Goal: Check status: Check status

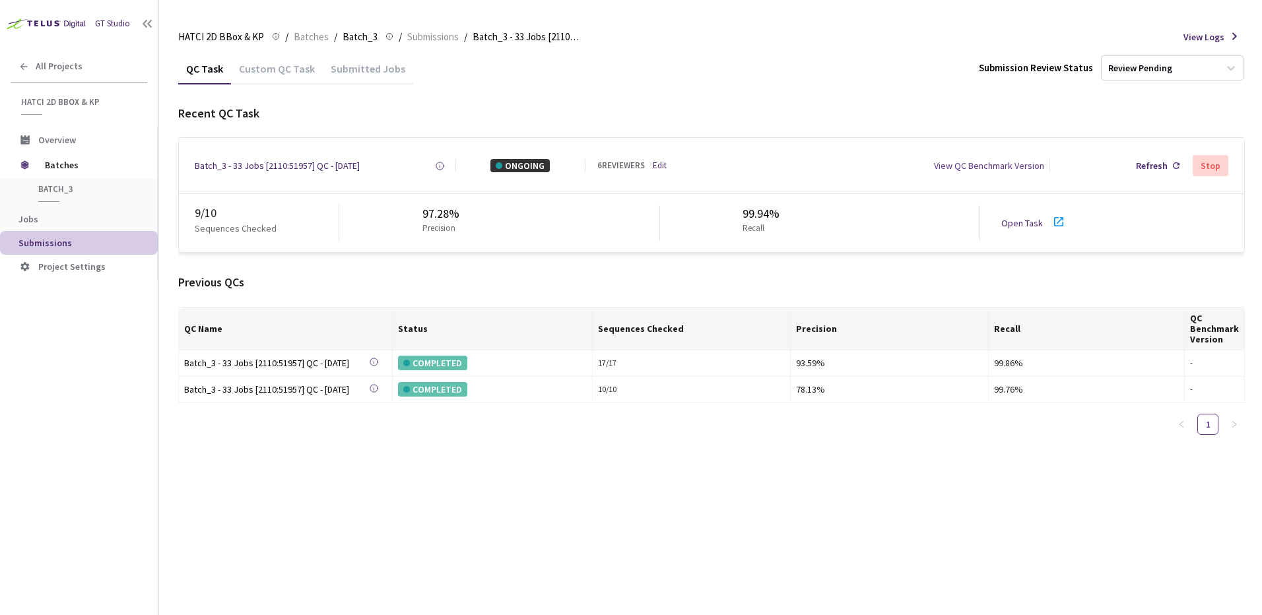
click at [606, 484] on div "QC Task Custom QC Task Submitted Jobs Submission Review Status Review Pending R…" at bounding box center [711, 334] width 1066 height 562
click at [323, 35] on link "Batches" at bounding box center [311, 36] width 40 height 15
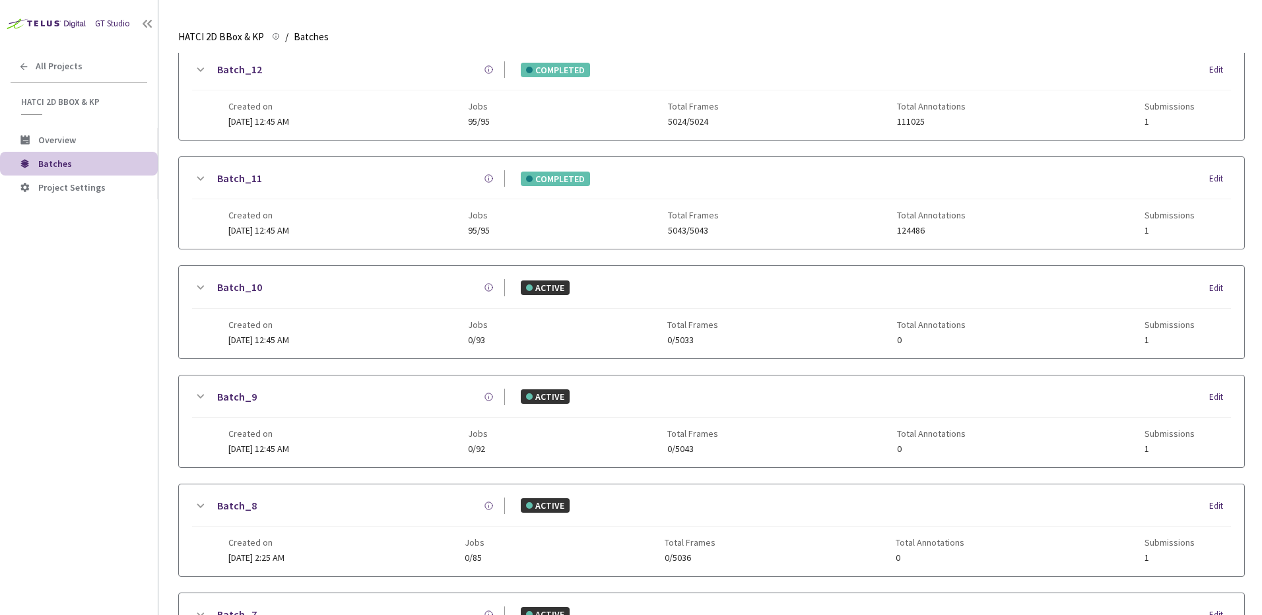
scroll to position [632, 0]
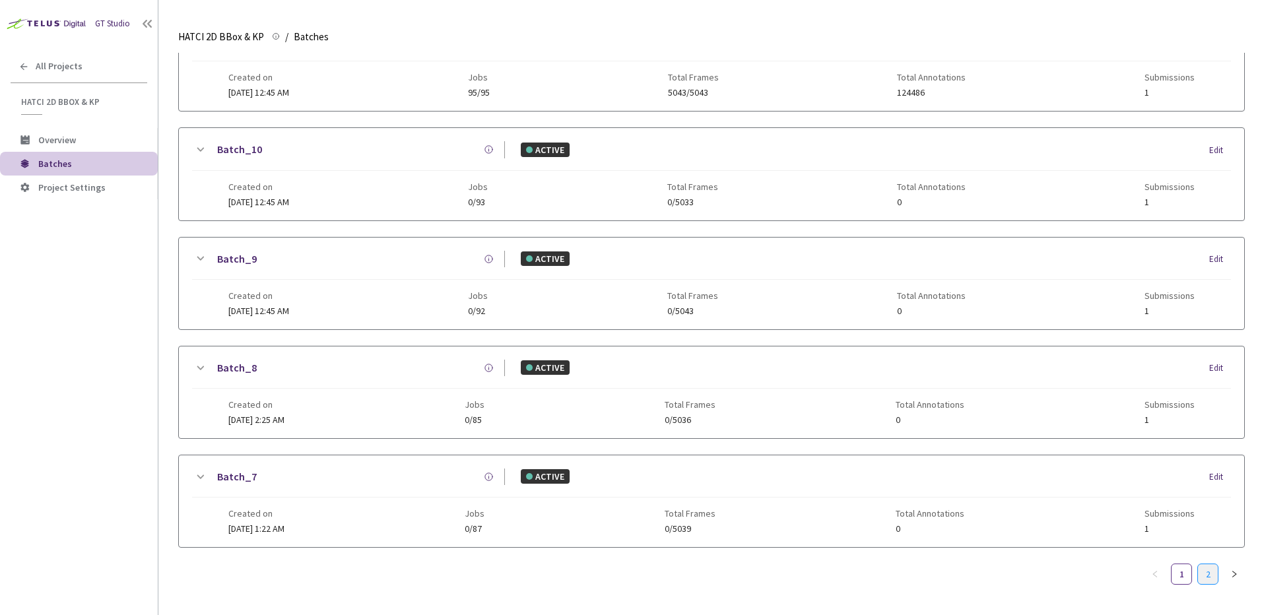
click at [1212, 564] on link "2" at bounding box center [1208, 574] width 20 height 20
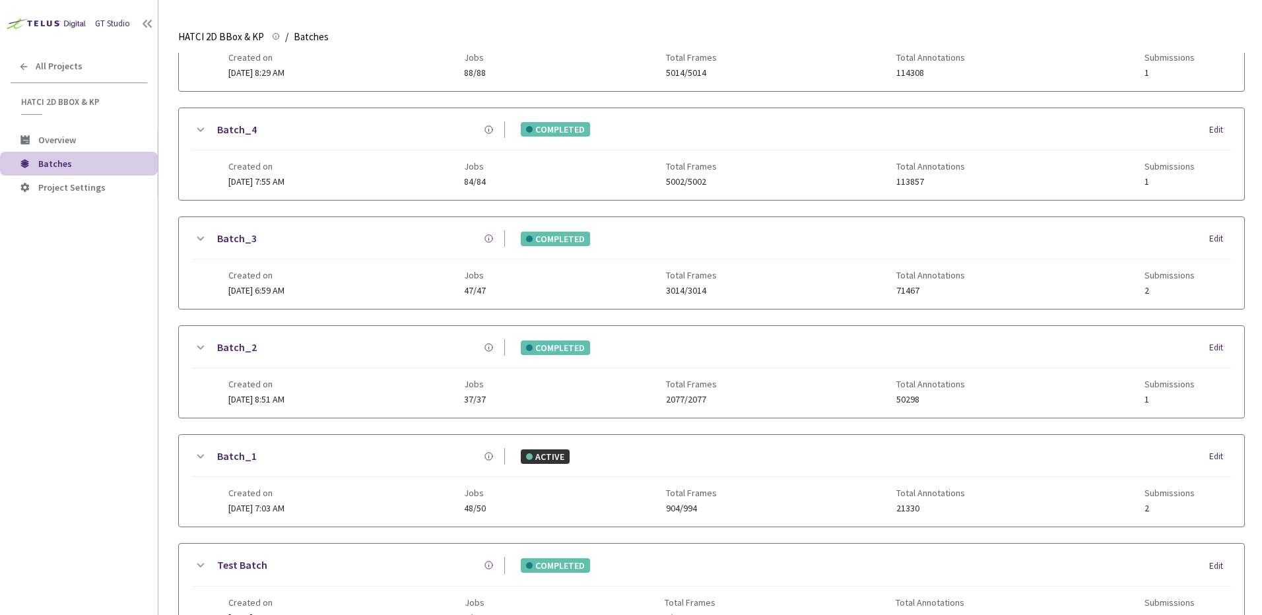
click at [197, 123] on icon at bounding box center [200, 130] width 16 height 16
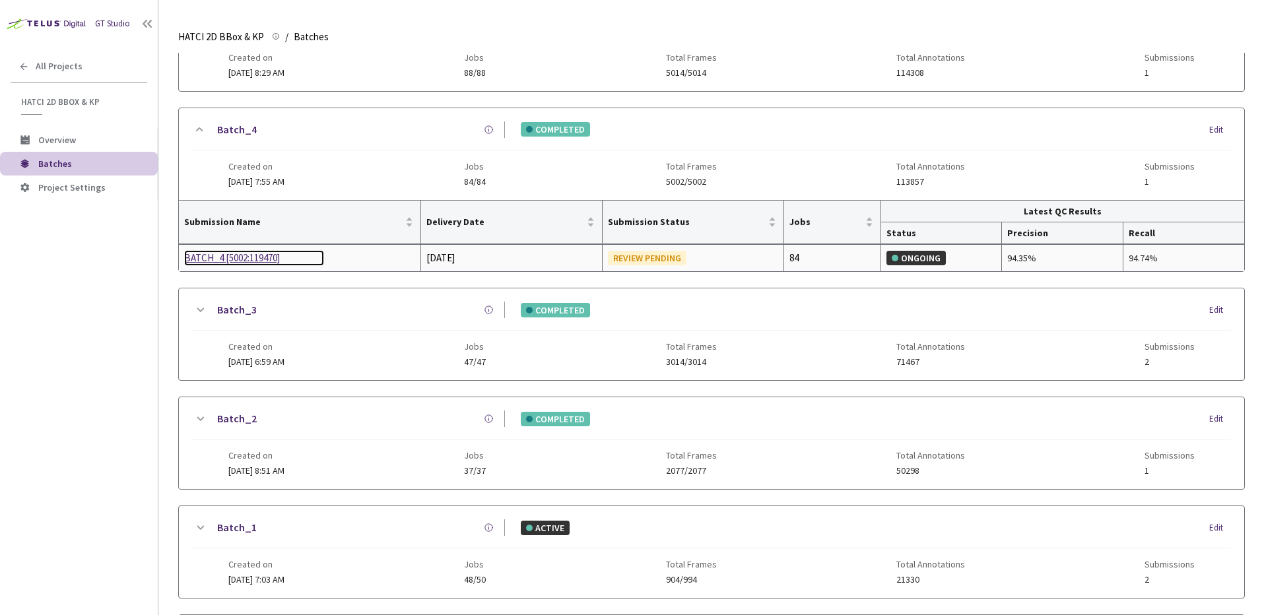
click at [263, 257] on div "BATCH_4 [5002:119470]" at bounding box center [254, 258] width 140 height 16
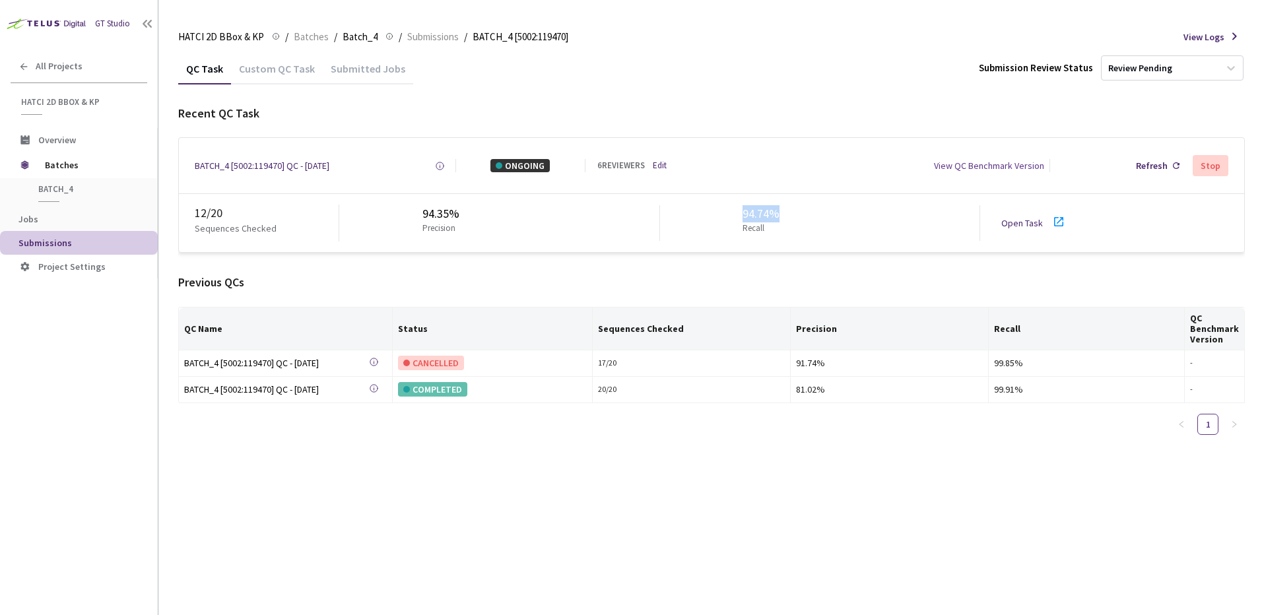
drag, startPoint x: 741, startPoint y: 214, endPoint x: 796, endPoint y: 212, distance: 54.8
click at [796, 212] on div "94.74% Recall" at bounding box center [820, 223] width 320 height 36
drag, startPoint x: 796, startPoint y: 212, endPoint x: 582, endPoint y: 230, distance: 214.6
click at [591, 233] on div "94.35% Precision" at bounding box center [499, 223] width 320 height 36
drag, startPoint x: 499, startPoint y: 215, endPoint x: 370, endPoint y: 208, distance: 128.9
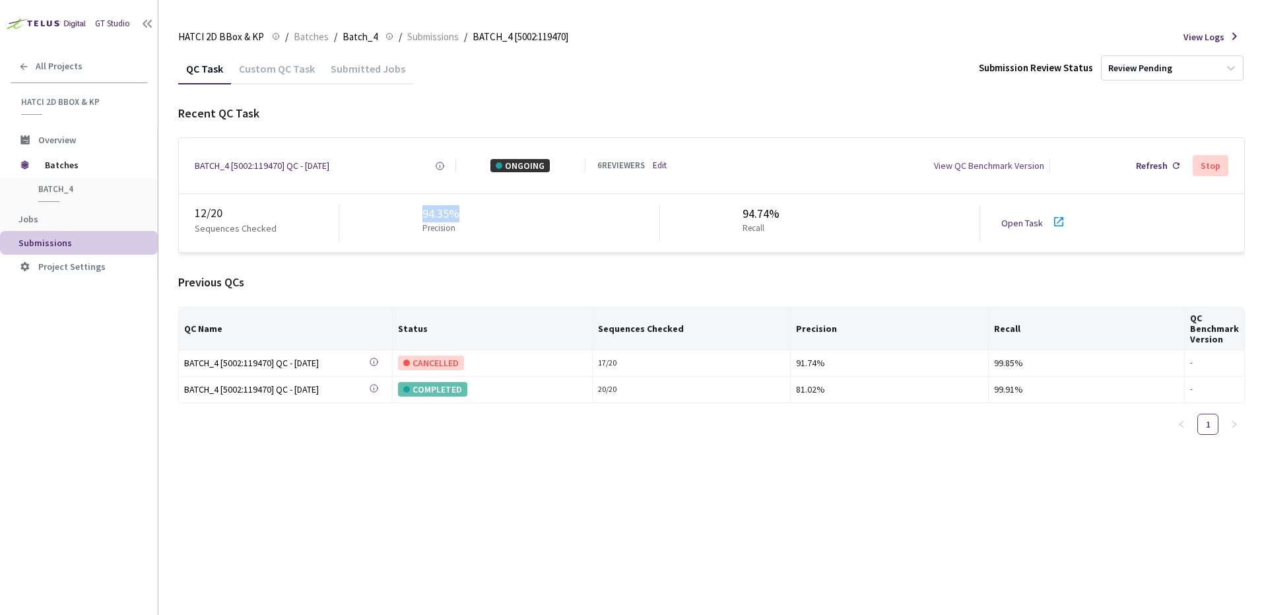
click at [370, 208] on div "94.35% Precision" at bounding box center [499, 223] width 320 height 36
drag, startPoint x: 370, startPoint y: 208, endPoint x: 390, endPoint y: 213, distance: 20.5
click at [370, 208] on div "94.35% Precision" at bounding box center [499, 223] width 320 height 36
drag, startPoint x: 406, startPoint y: 214, endPoint x: 511, endPoint y: 216, distance: 105.6
click at [510, 216] on div "94.35% Precision" at bounding box center [499, 223] width 320 height 36
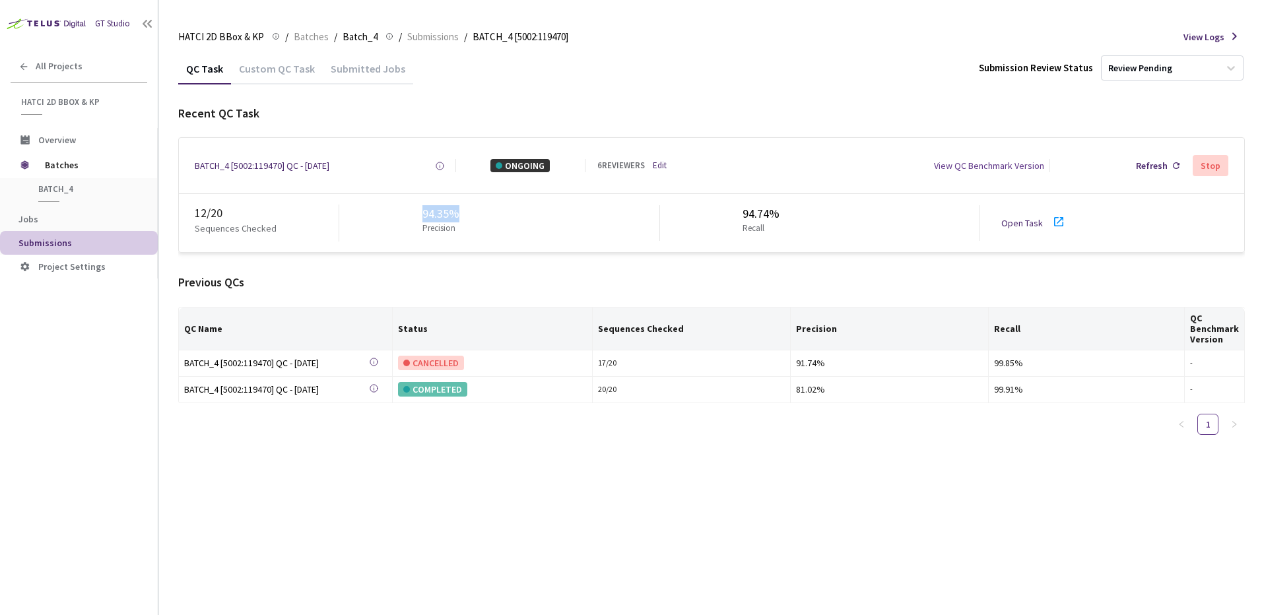
click at [511, 216] on div "94.35% Precision" at bounding box center [499, 223] width 320 height 36
drag, startPoint x: 413, startPoint y: 206, endPoint x: 393, endPoint y: 205, distance: 20.5
click at [393, 205] on div "94.35% Precision" at bounding box center [499, 223] width 320 height 36
drag, startPoint x: 424, startPoint y: 209, endPoint x: 478, endPoint y: 214, distance: 54.4
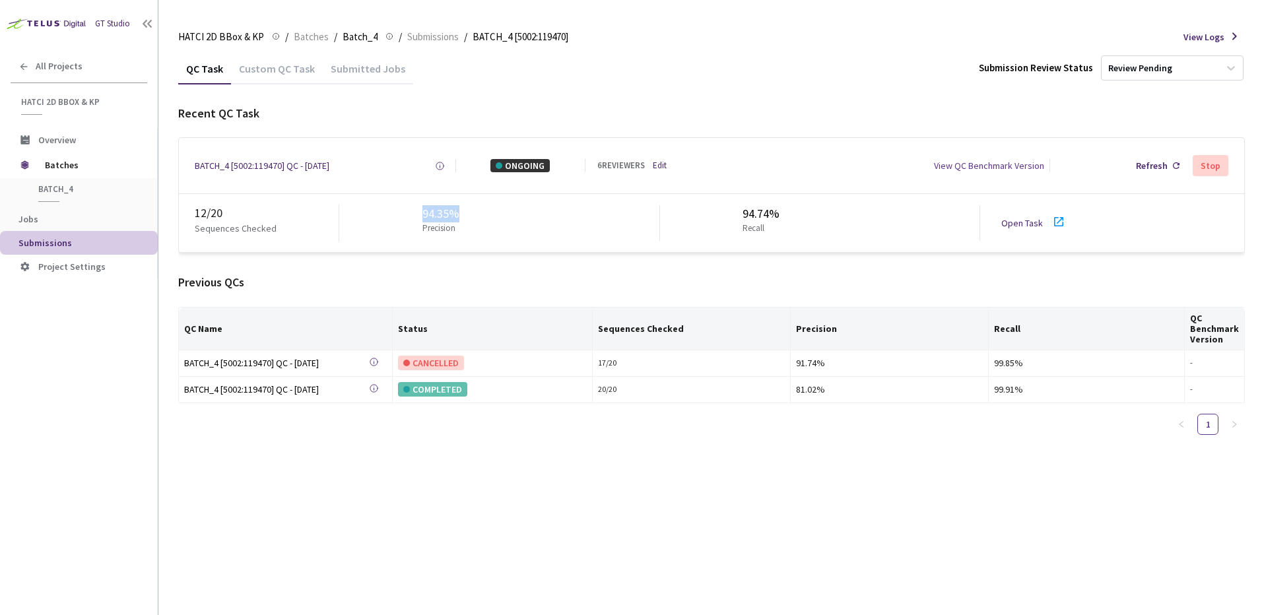
click at [478, 214] on div "94.35% Precision" at bounding box center [499, 223] width 320 height 36
click at [264, 176] on div "BATCH_4 [5002:119470] QC - [DATE] Created at [DATE] 7:51 AM EDT Created by [PER…" at bounding box center [711, 165] width 1065 height 55
click at [262, 166] on div "BATCH_4 [5002:119470] QC - [DATE]" at bounding box center [262, 165] width 135 height 13
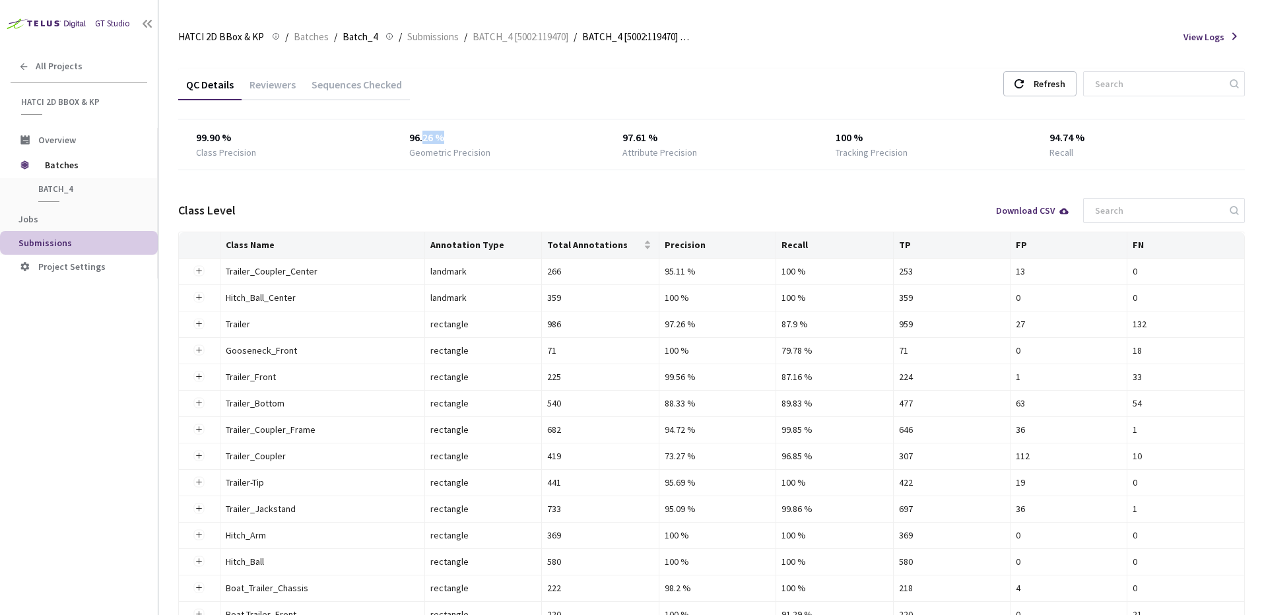
drag, startPoint x: 424, startPoint y: 130, endPoint x: 554, endPoint y: 143, distance: 131.3
click at [554, 143] on div "96.26 %" at bounding box center [498, 138] width 178 height 16
drag, startPoint x: 554, startPoint y: 143, endPoint x: 583, endPoint y: 145, distance: 29.2
click at [579, 146] on div "Geometric Precision" at bounding box center [498, 152] width 178 height 13
drag, startPoint x: 678, startPoint y: 143, endPoint x: 810, endPoint y: 148, distance: 131.4
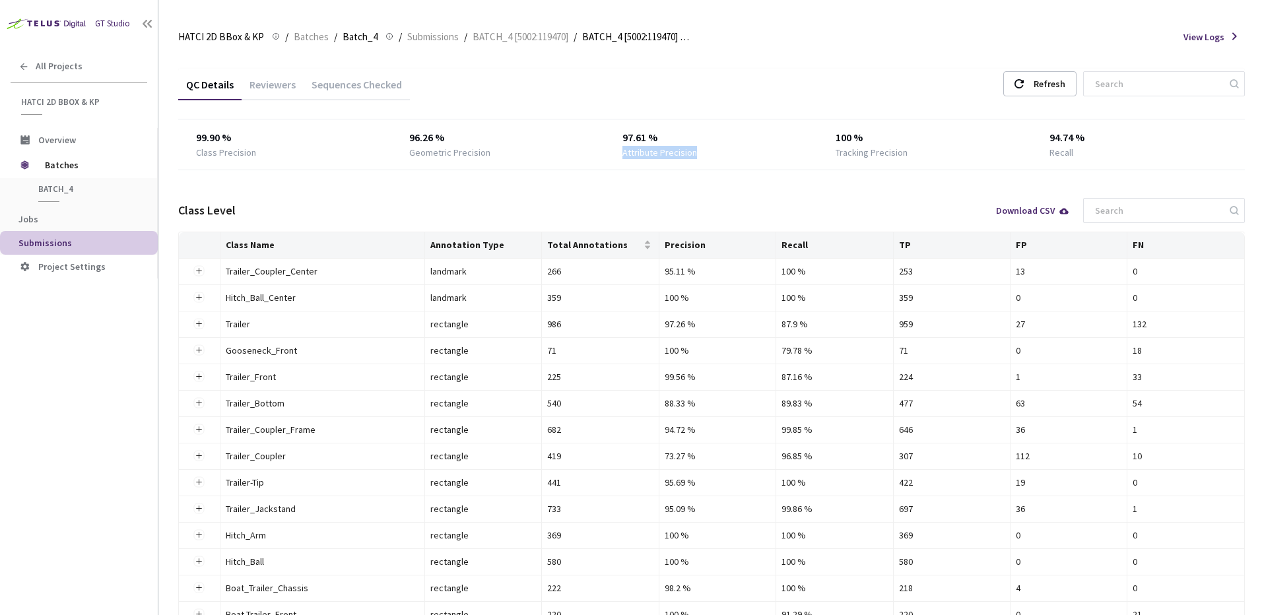
click at [802, 148] on div "99.90 % Class Precision 96.26 % Geometric Precision 97.61 % Attribute Precision…" at bounding box center [711, 144] width 1066 height 29
click at [814, 148] on div "99.90 % Class Precision 96.26 % Geometric Precision 97.61 % Attribute Precision…" at bounding box center [711, 144] width 1066 height 29
drag, startPoint x: 520, startPoint y: 181, endPoint x: 619, endPoint y: 187, distance: 99.1
click at [522, 182] on div "QC Details Reviewers Sequences Checked Refresh 99.90 % Class Precision 96.26 % …" at bounding box center [711, 465] width 1066 height 793
drag, startPoint x: 419, startPoint y: 142, endPoint x: 474, endPoint y: 143, distance: 54.8
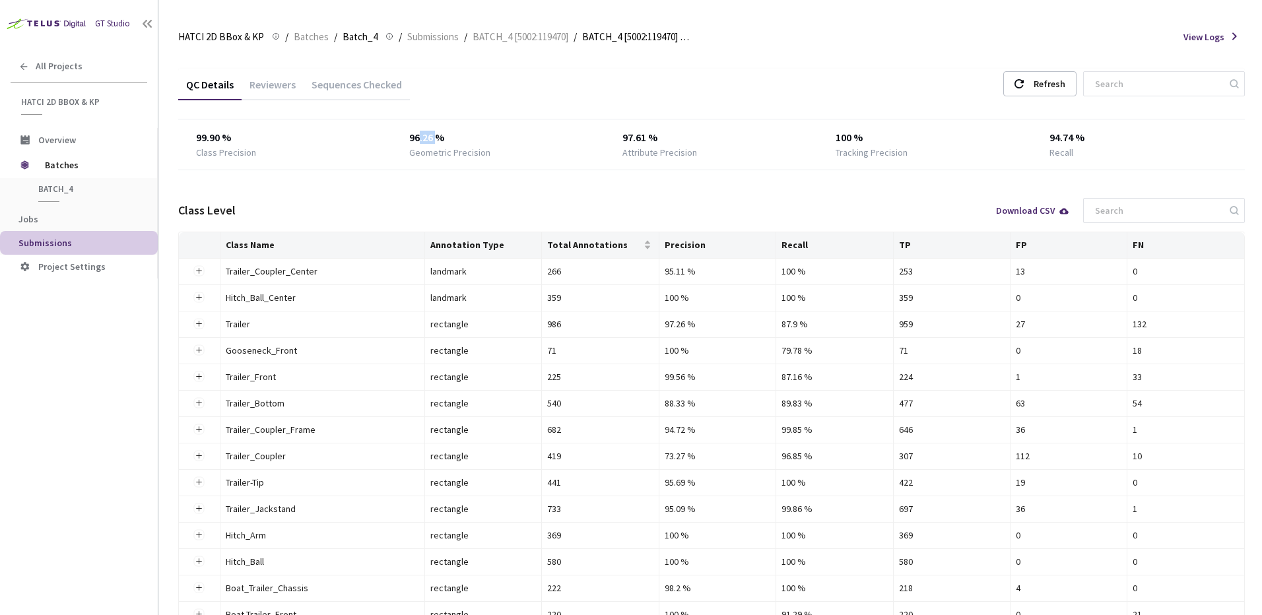
click at [472, 143] on div "96.26 %" at bounding box center [498, 138] width 178 height 16
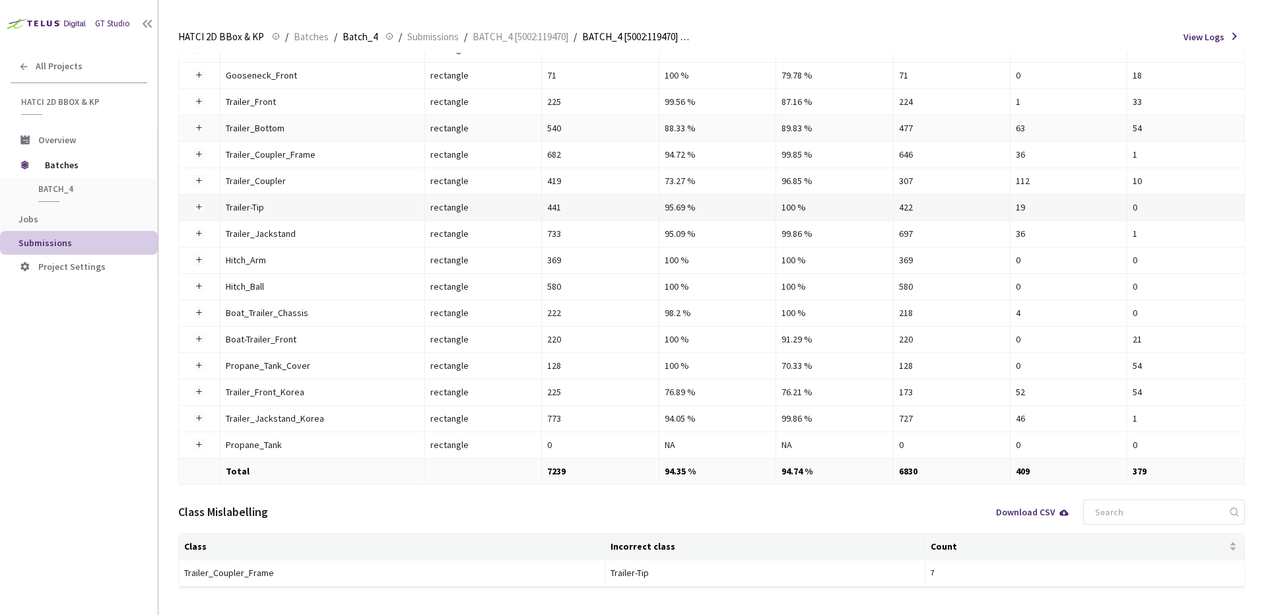
scroll to position [278, 0]
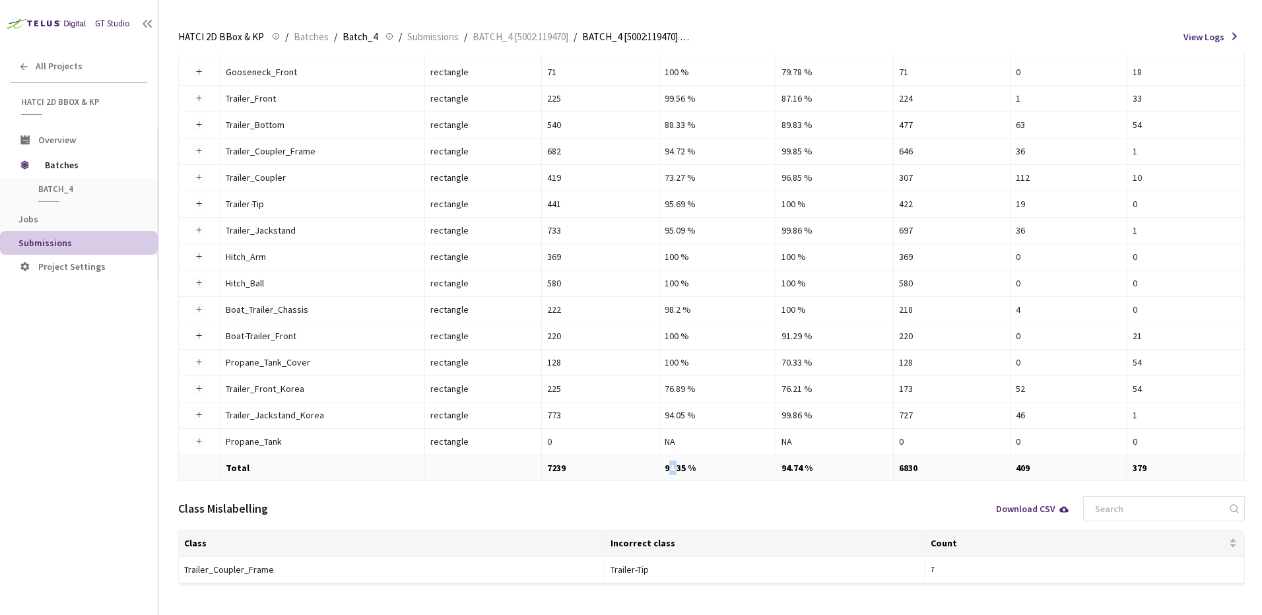
drag, startPoint x: 669, startPoint y: 471, endPoint x: 682, endPoint y: 470, distance: 12.6
click at [682, 470] on td "94.35 %" at bounding box center [717, 468] width 117 height 26
click at [722, 495] on div "Class Mislabelling Download CSV" at bounding box center [711, 509] width 1066 height 42
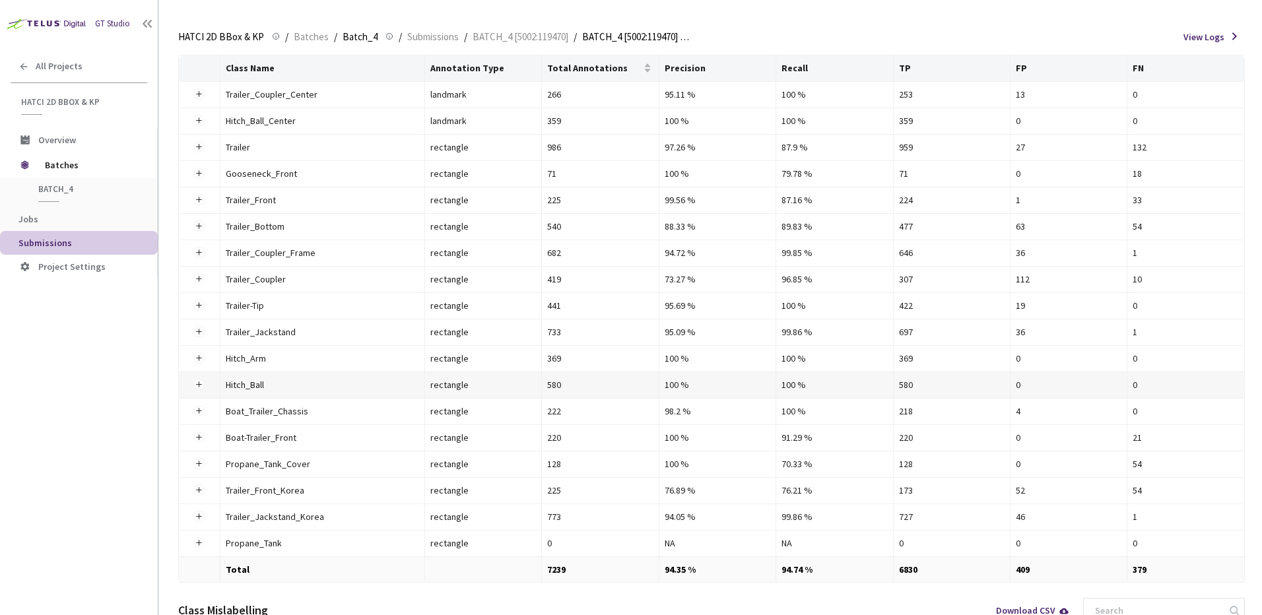
scroll to position [0, 0]
